Goal: Task Accomplishment & Management: Complete application form

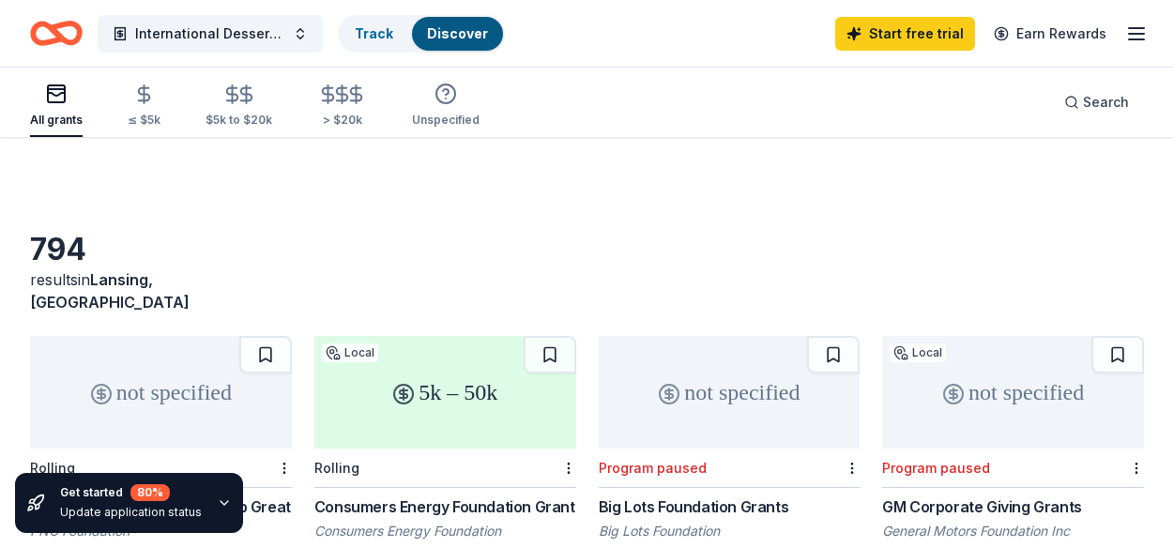
scroll to position [845, 0]
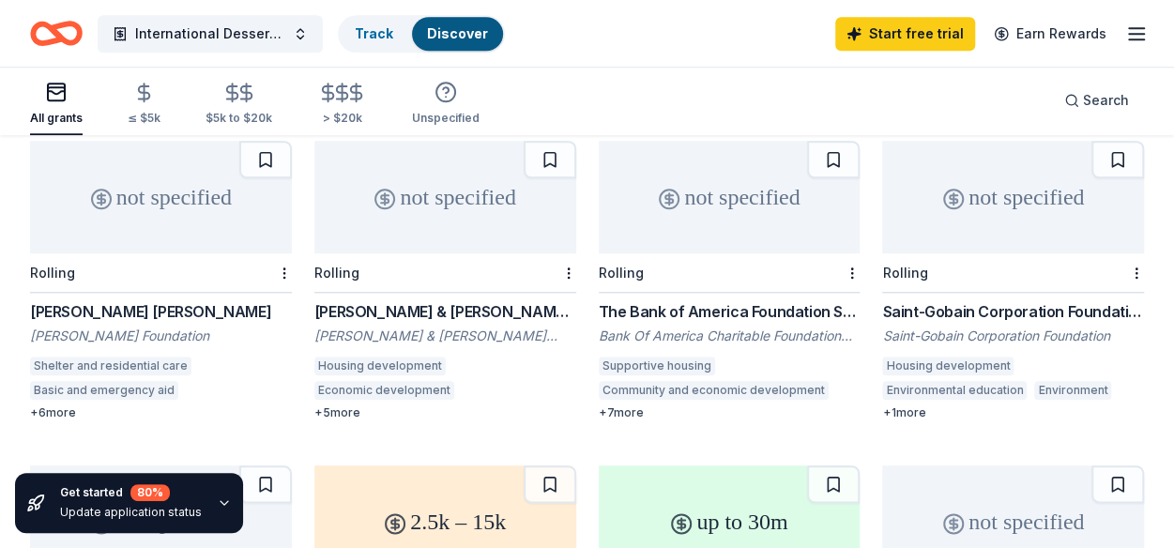
click at [758, 300] on div "The Bank of America Foundation Sponsorship Program" at bounding box center [730, 311] width 262 height 23
click at [180, 300] on div "[PERSON_NAME] [PERSON_NAME]" at bounding box center [161, 311] width 262 height 23
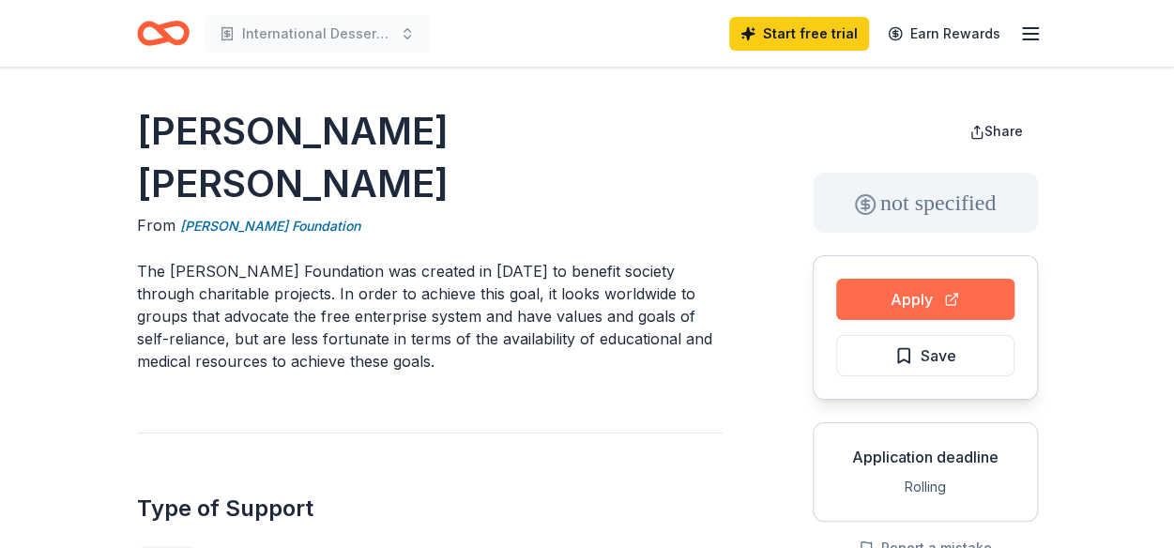
scroll to position [94, 0]
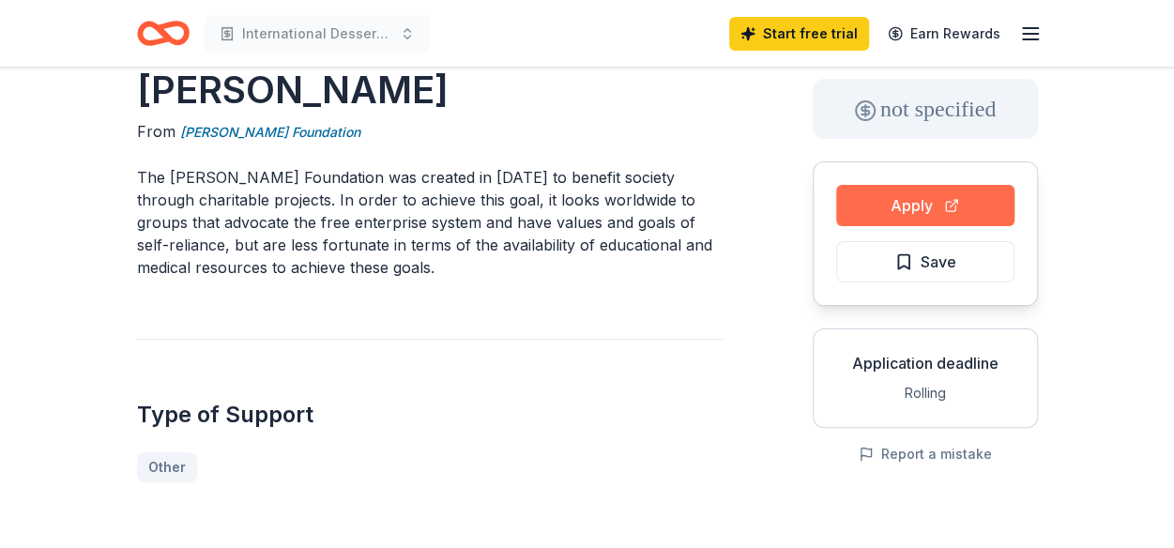
click at [918, 209] on button "Apply" at bounding box center [925, 205] width 178 height 41
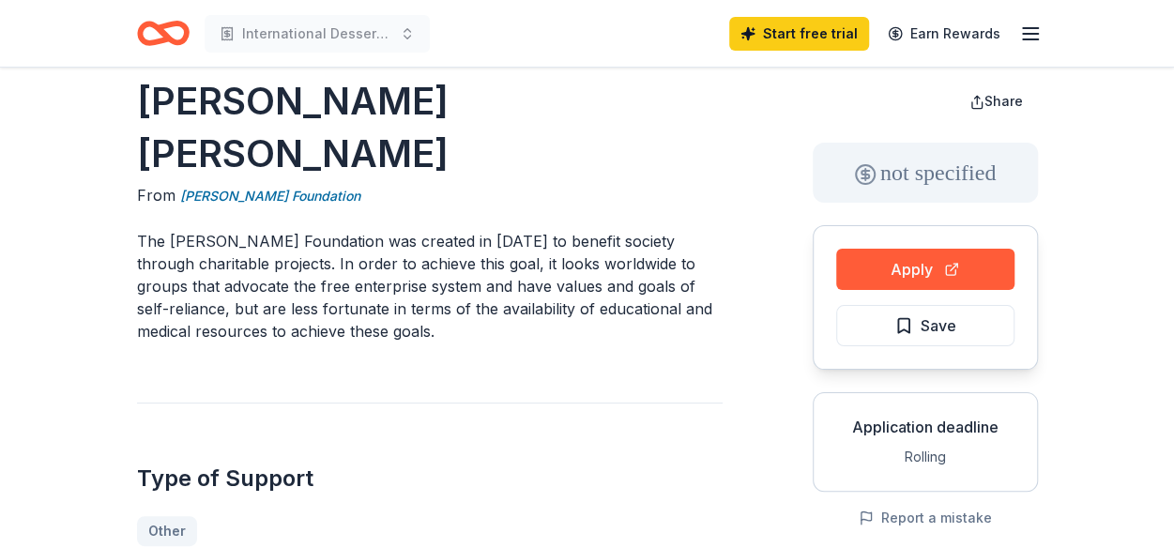
scroll to position [0, 0]
